Goal: Register for event/course

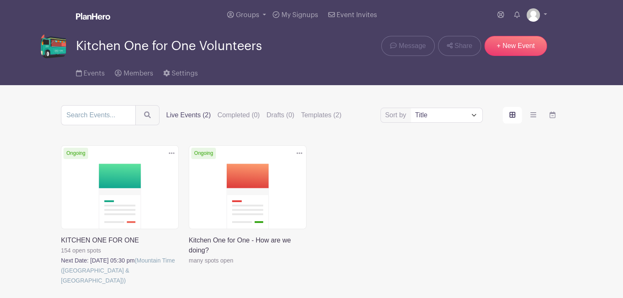
click at [61, 286] on link at bounding box center [61, 286] width 0 height 0
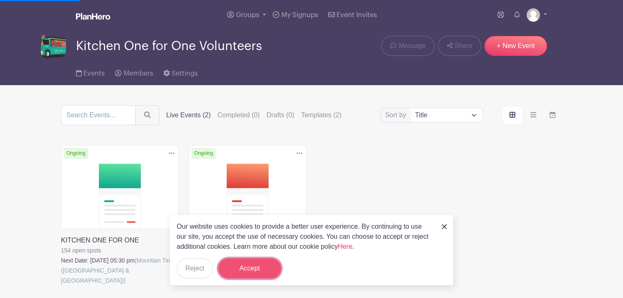
click at [241, 271] on button "Accept" at bounding box center [249, 268] width 63 height 20
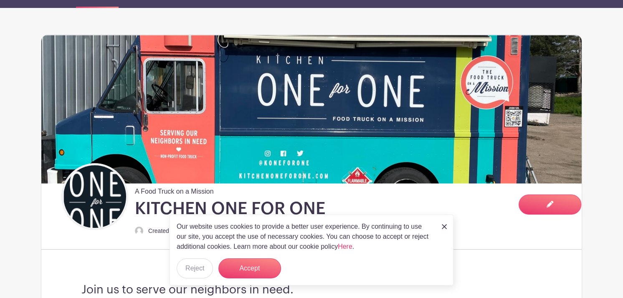
scroll to position [105, 0]
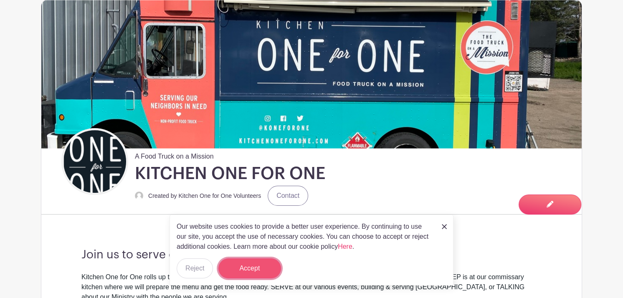
click at [248, 268] on button "Accept" at bounding box center [249, 268] width 63 height 20
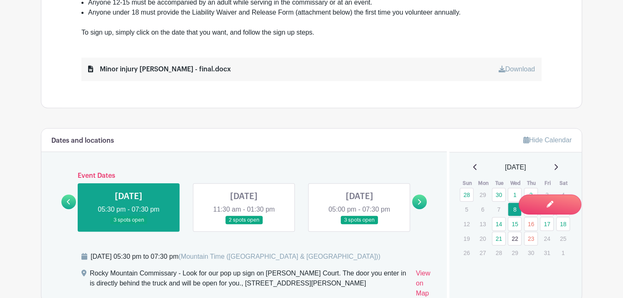
scroll to position [433, 0]
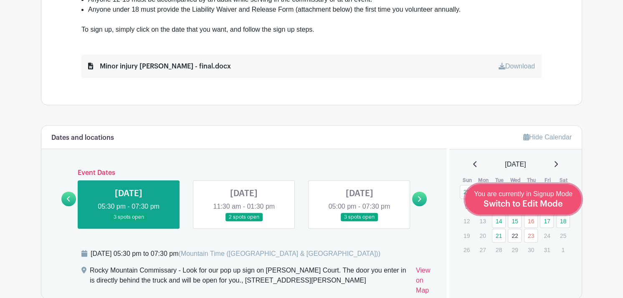
click at [565, 205] on div "You are currently in Signup Mode Switch to Edit Mode" at bounding box center [523, 199] width 99 height 20
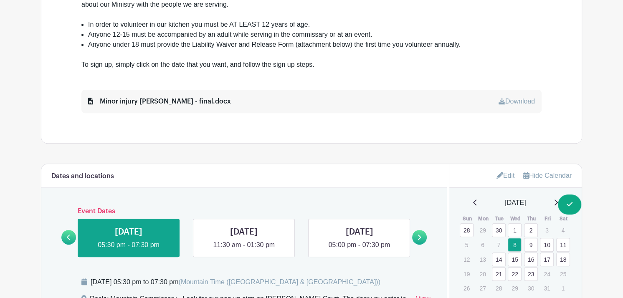
scroll to position [435, 0]
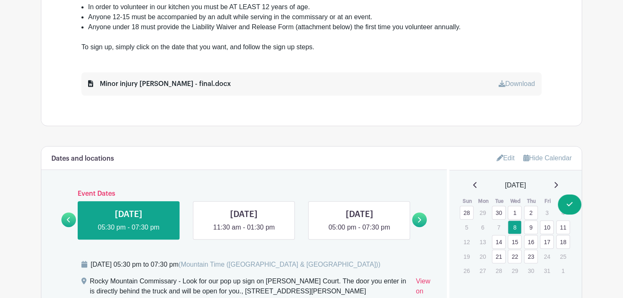
click at [562, 229] on link "11" at bounding box center [563, 227] width 14 height 14
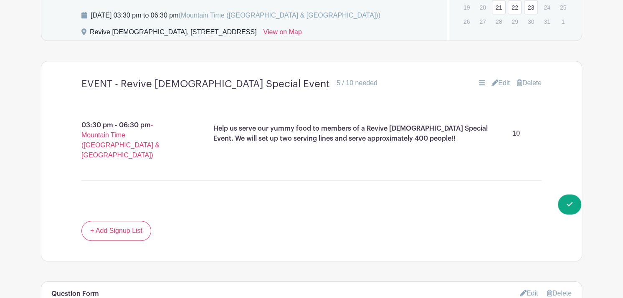
scroll to position [688, 0]
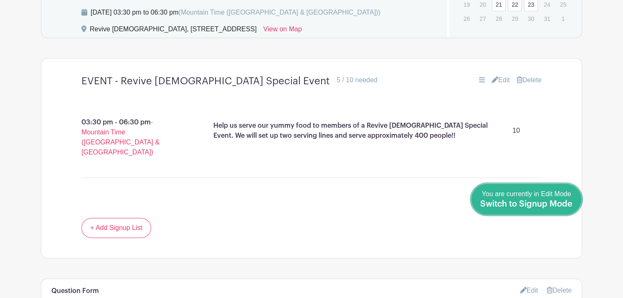
click at [566, 208] on span "Switch to Signup Mode" at bounding box center [526, 204] width 92 height 8
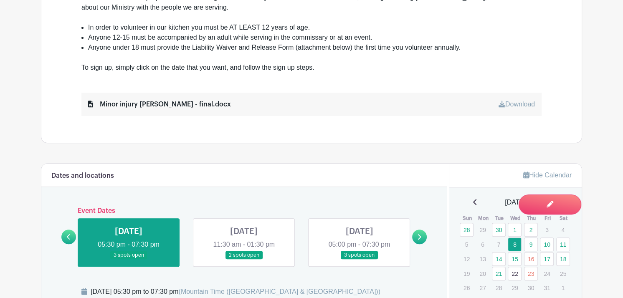
scroll to position [419, 0]
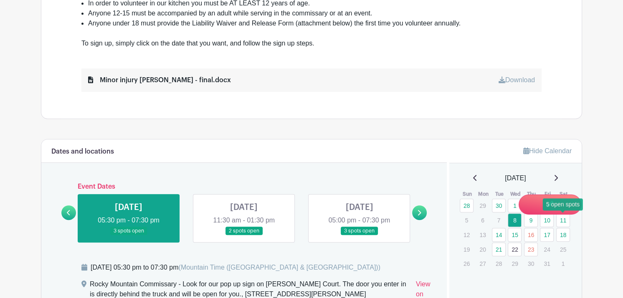
click at [564, 222] on link "11" at bounding box center [563, 220] width 14 height 14
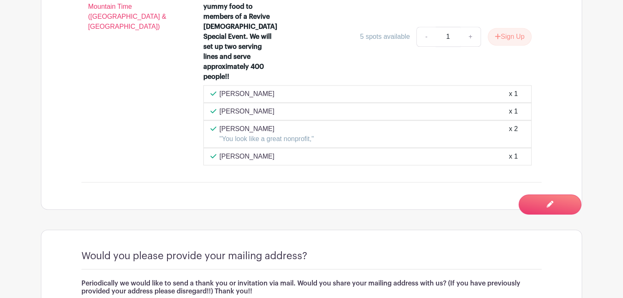
scroll to position [794, 0]
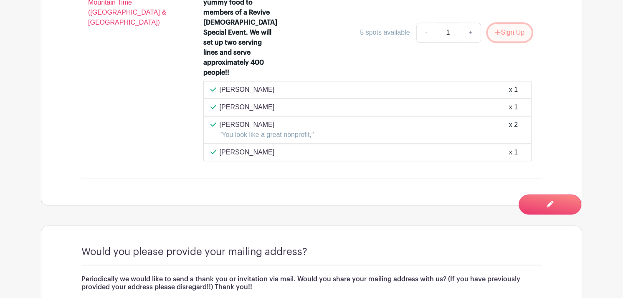
click at [508, 32] on button "Sign Up" at bounding box center [510, 33] width 44 height 18
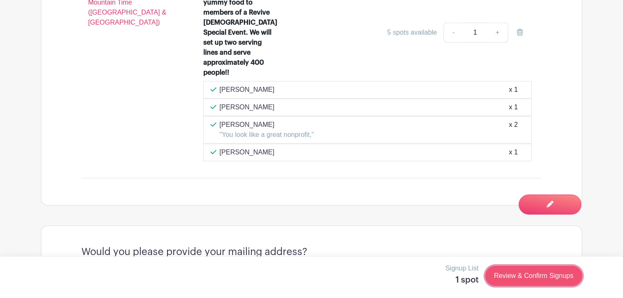
click at [546, 279] on link "Review & Confirm Signups" at bounding box center [533, 276] width 97 height 20
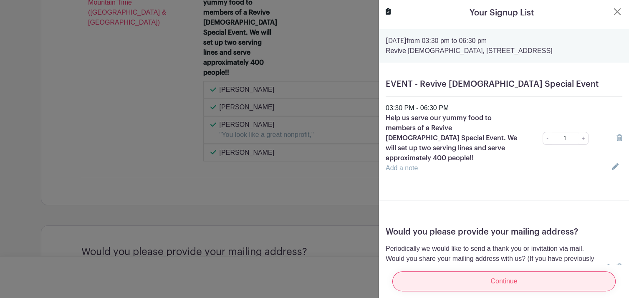
click at [534, 274] on input "Continue" at bounding box center [503, 281] width 223 height 20
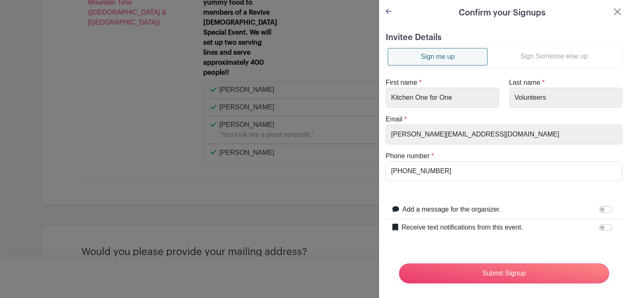
click at [544, 58] on link "Sign Someone else up" at bounding box center [554, 56] width 133 height 17
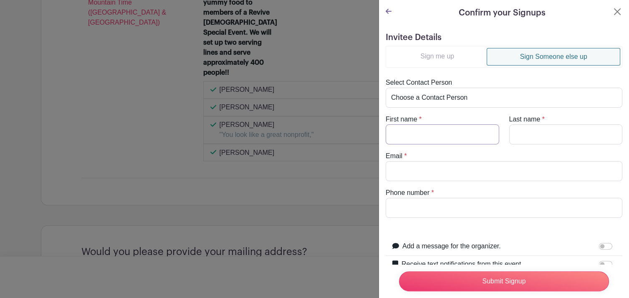
click at [431, 133] on input "First name" at bounding box center [443, 134] width 114 height 20
type input "[PERSON_NAME]"
click at [412, 173] on input "Email" at bounding box center [504, 171] width 237 height 20
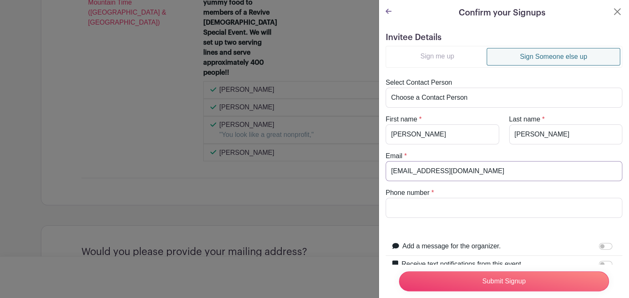
type input "[EMAIL_ADDRESS][DOMAIN_NAME]"
click at [401, 207] on input "Phone number" at bounding box center [504, 208] width 237 height 20
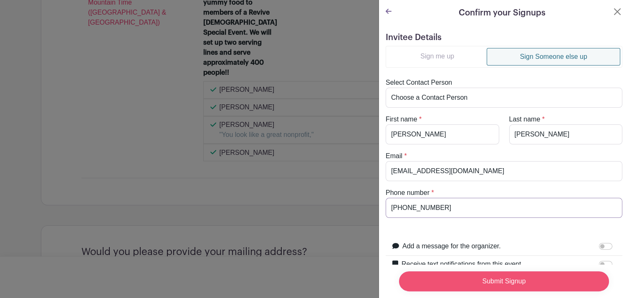
type input "[PHONE_NUMBER]"
click at [457, 277] on input "Submit Signup" at bounding box center [504, 281] width 210 height 20
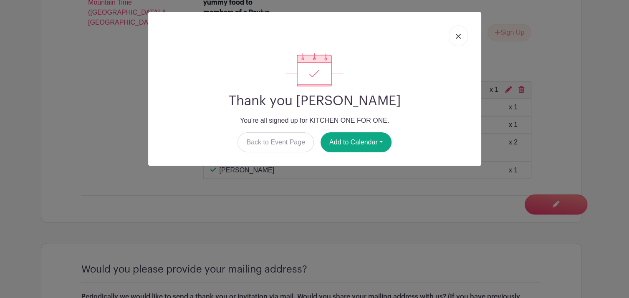
click at [460, 35] on img at bounding box center [458, 36] width 5 height 5
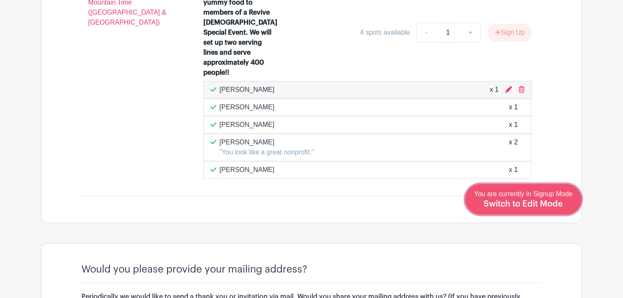
click at [543, 206] on span "Switch to Edit Mode" at bounding box center [522, 204] width 79 height 8
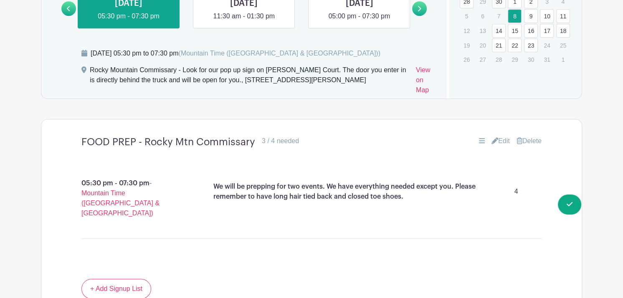
scroll to position [643, 0]
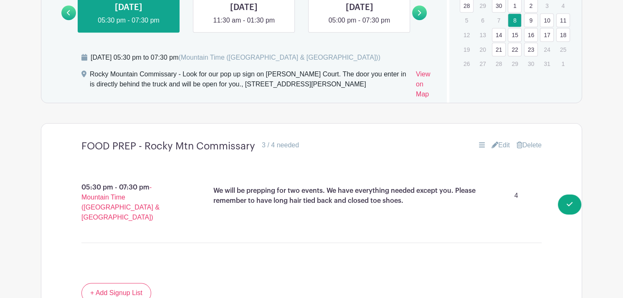
click at [564, 21] on link "11" at bounding box center [563, 20] width 14 height 14
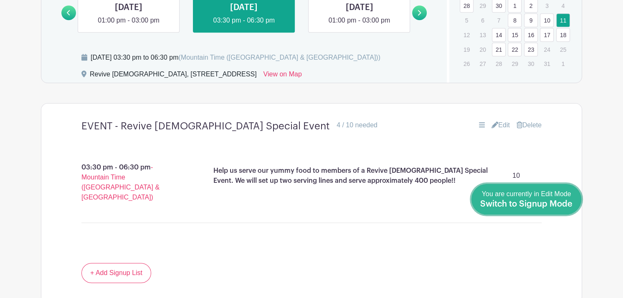
click at [574, 205] on link "Done Editing You are currently in Edit Mode Switch to Signup Mode" at bounding box center [526, 199] width 110 height 30
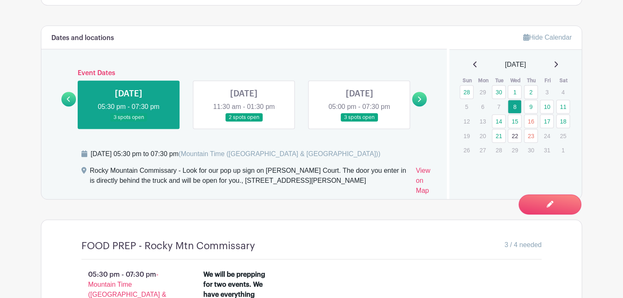
scroll to position [538, 0]
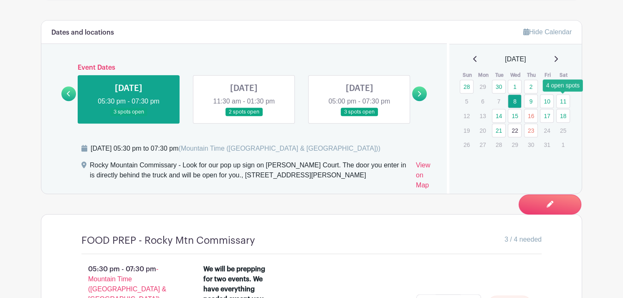
click at [563, 100] on link "11" at bounding box center [563, 101] width 14 height 14
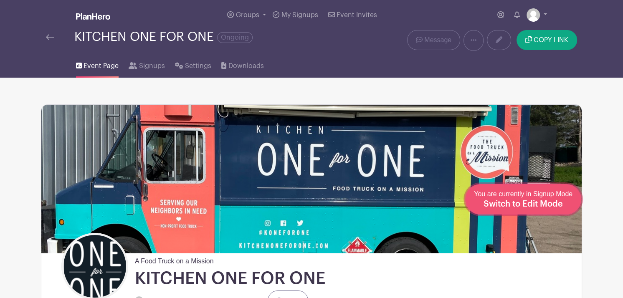
click at [556, 203] on span "Switch to Edit Mode" at bounding box center [522, 204] width 79 height 8
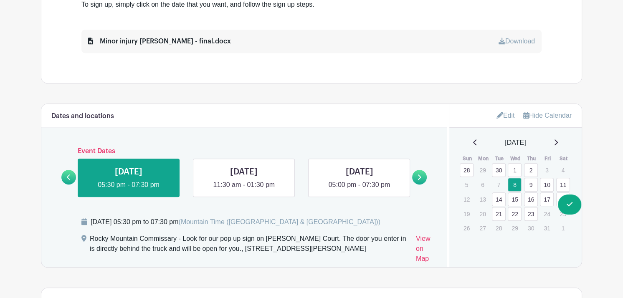
scroll to position [483, 0]
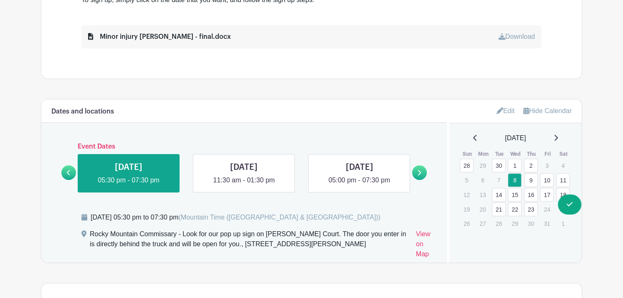
click at [534, 179] on link "9" at bounding box center [531, 180] width 14 height 14
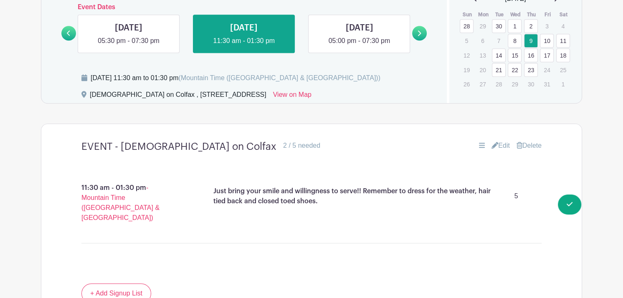
scroll to position [624, 0]
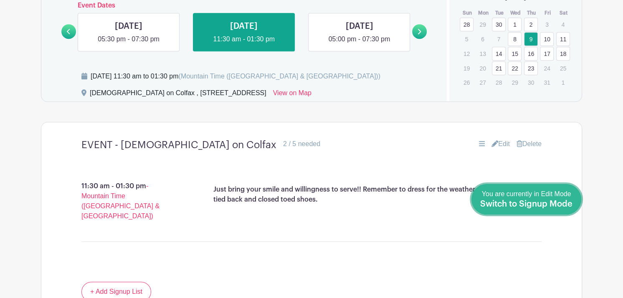
click at [572, 206] on link "Done Editing You are currently in Edit Mode Switch to Signup Mode" at bounding box center [526, 199] width 110 height 30
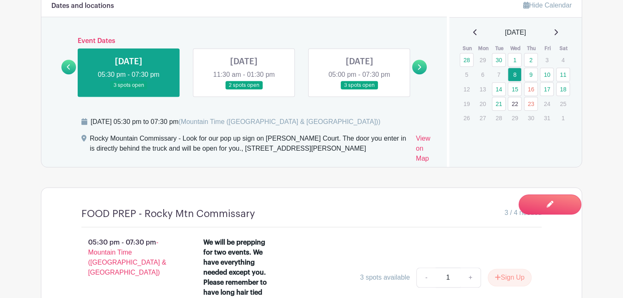
scroll to position [553, 0]
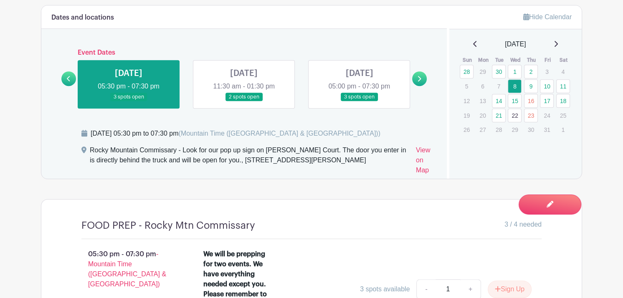
click at [244, 101] on link at bounding box center [244, 101] width 0 height 0
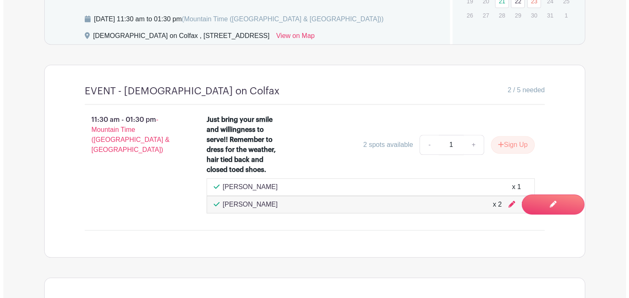
scroll to position [670, 0]
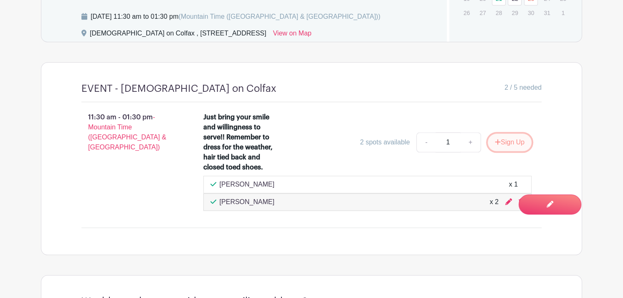
click at [510, 138] on button "Sign Up" at bounding box center [510, 143] width 44 height 18
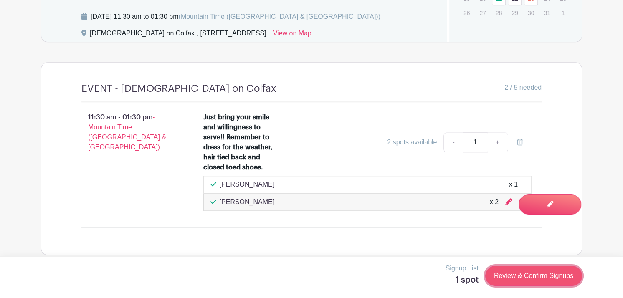
click at [544, 279] on link "Review & Confirm Signups" at bounding box center [533, 276] width 97 height 20
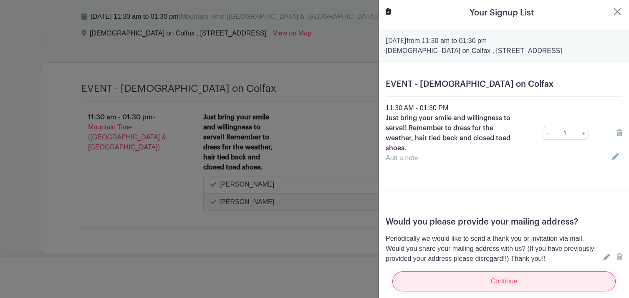
click at [524, 273] on input "Continue" at bounding box center [503, 281] width 223 height 20
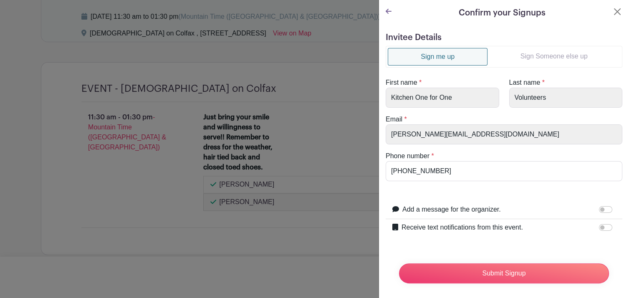
click at [528, 61] on link "Sign Someone else up" at bounding box center [554, 56] width 133 height 17
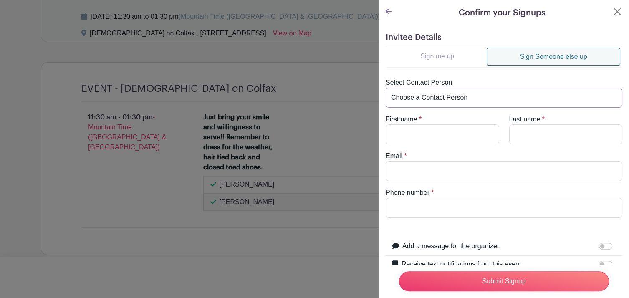
click at [466, 95] on select "Choose a Contact Person [PERSON_NAME] ([PERSON_NAME][EMAIL_ADDRESS][DOMAIN_NAME…" at bounding box center [504, 98] width 237 height 20
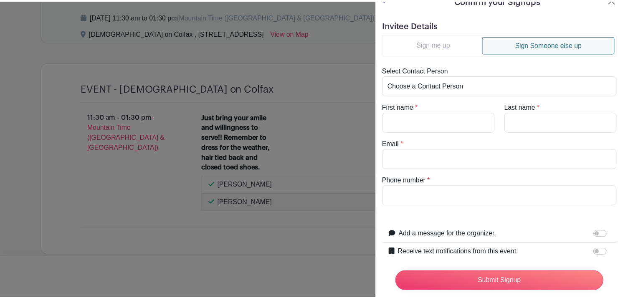
scroll to position [15, 0]
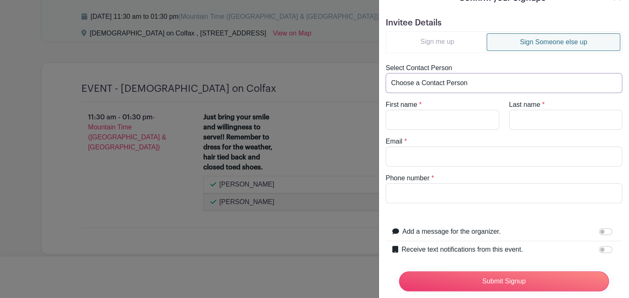
click at [496, 85] on select "Choose a Contact Person [PERSON_NAME] ([PERSON_NAME][EMAIL_ADDRESS][DOMAIN_NAME…" at bounding box center [504, 83] width 237 height 20
select select "[EMAIL_ADDRESS][DOMAIN_NAME]"
click at [386, 73] on select "Choose a Contact Person [PERSON_NAME] ([PERSON_NAME][EMAIL_ADDRESS][DOMAIN_NAME…" at bounding box center [504, 83] width 237 height 20
type input "[PERSON_NAME]"
type input "Brunton"
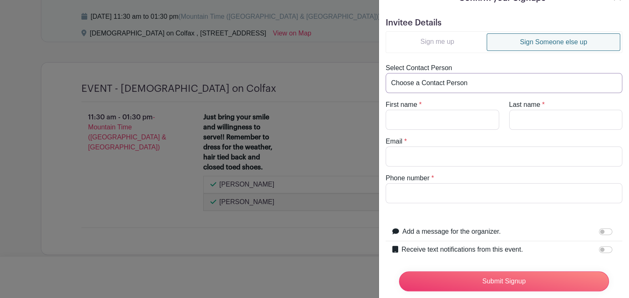
type input "[EMAIL_ADDRESS][DOMAIN_NAME]"
type input "3038689808"
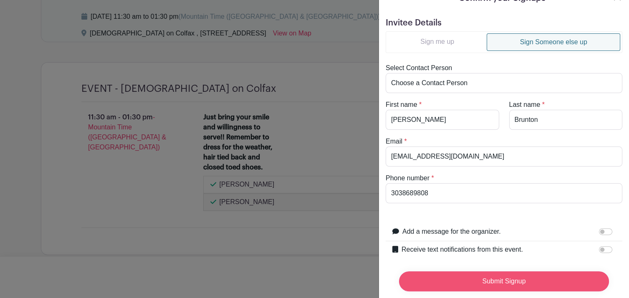
click at [508, 274] on input "Submit Signup" at bounding box center [504, 281] width 210 height 20
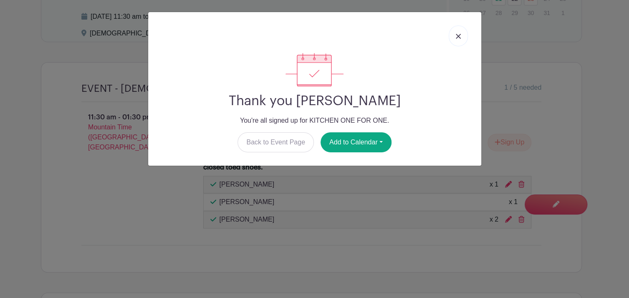
click at [459, 40] on link at bounding box center [458, 35] width 19 height 21
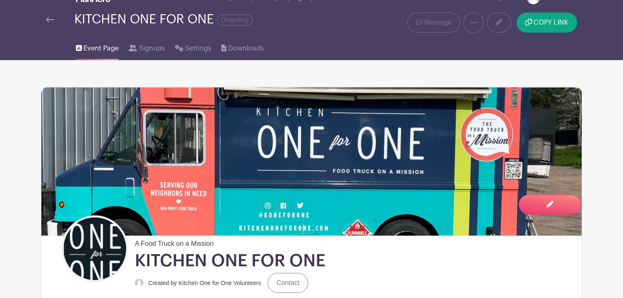
scroll to position [0, 0]
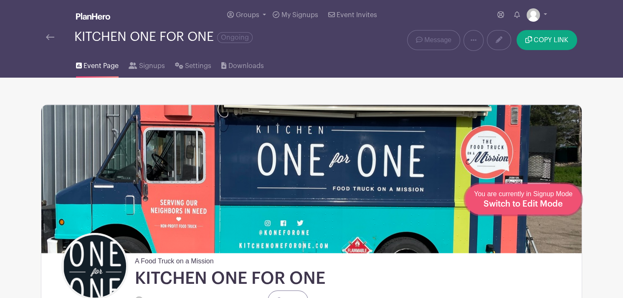
click at [545, 204] on span "Switch to Edit Mode" at bounding box center [522, 204] width 79 height 8
